Goal: Information Seeking & Learning: Learn about a topic

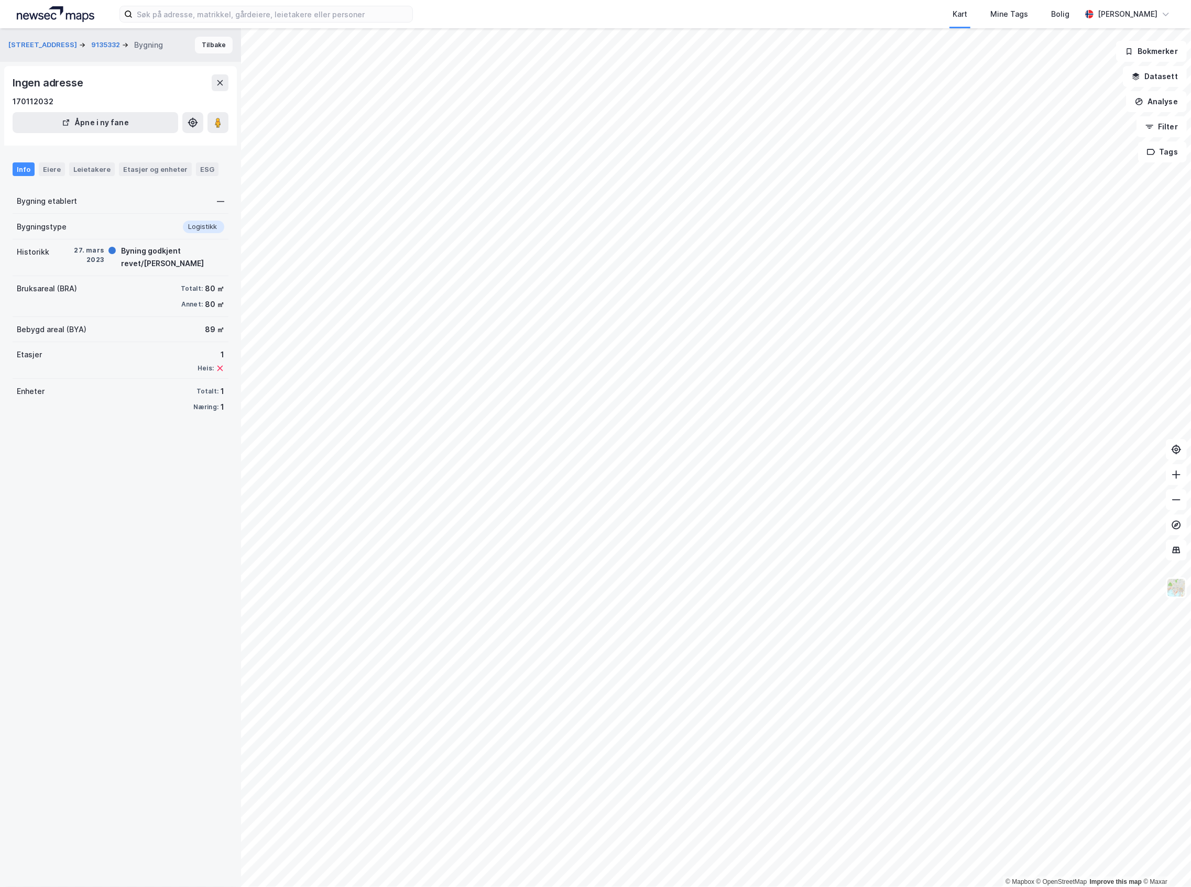
click at [195, 45] on button "Tilbake" at bounding box center [214, 45] width 38 height 17
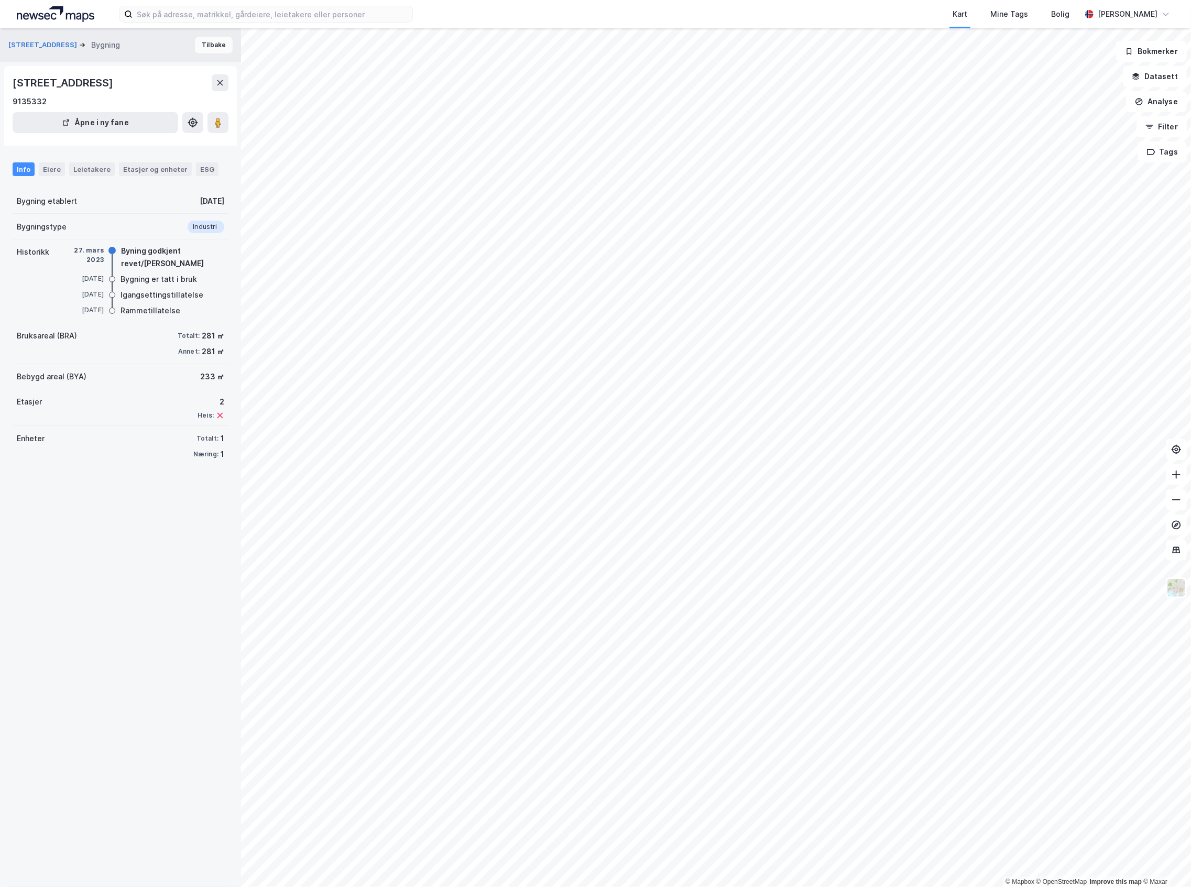
click at [201, 39] on button "Tilbake" at bounding box center [214, 45] width 38 height 17
